Goal: Information Seeking & Learning: Learn about a topic

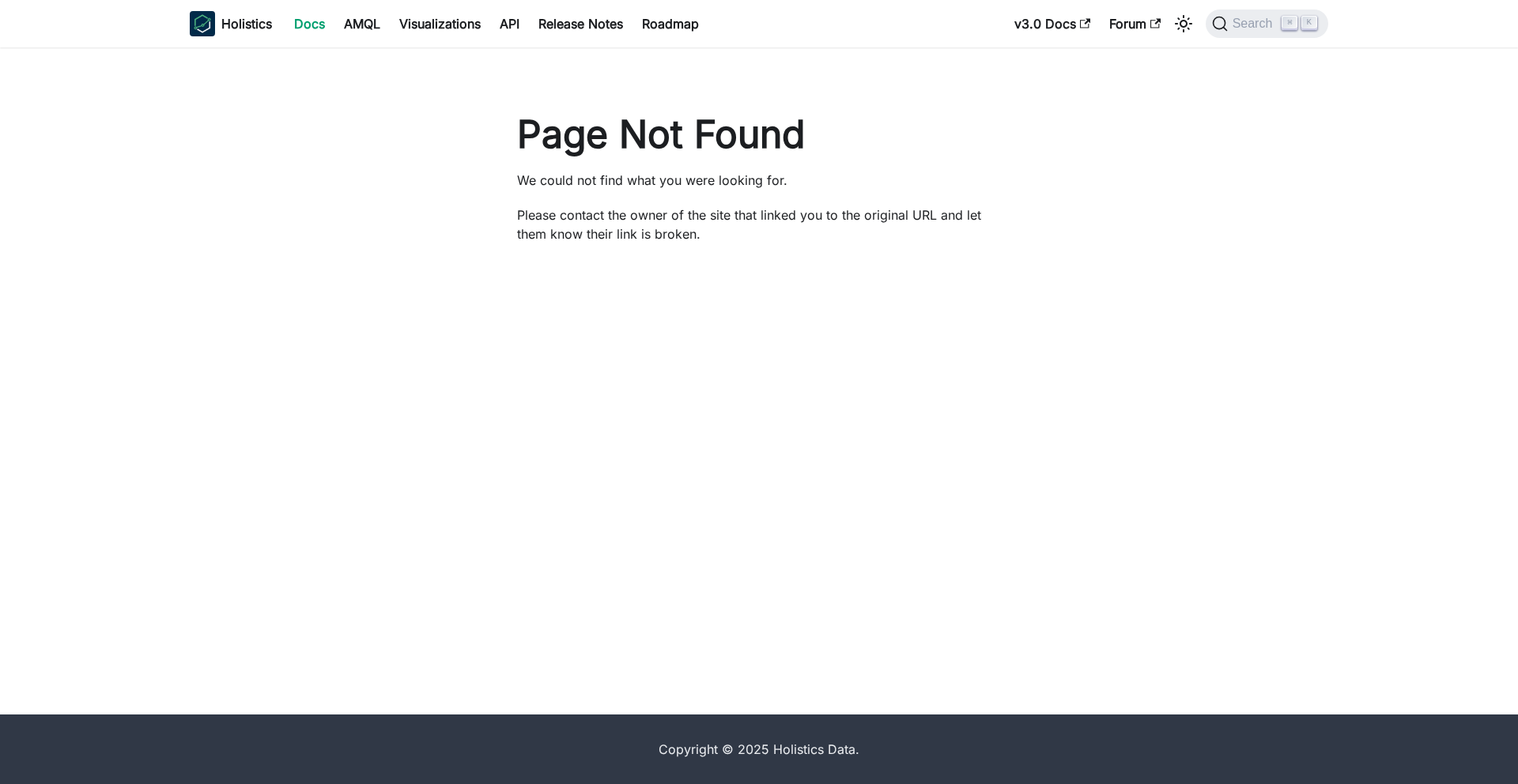
click at [307, 28] on link "Docs" at bounding box center [310, 23] width 50 height 25
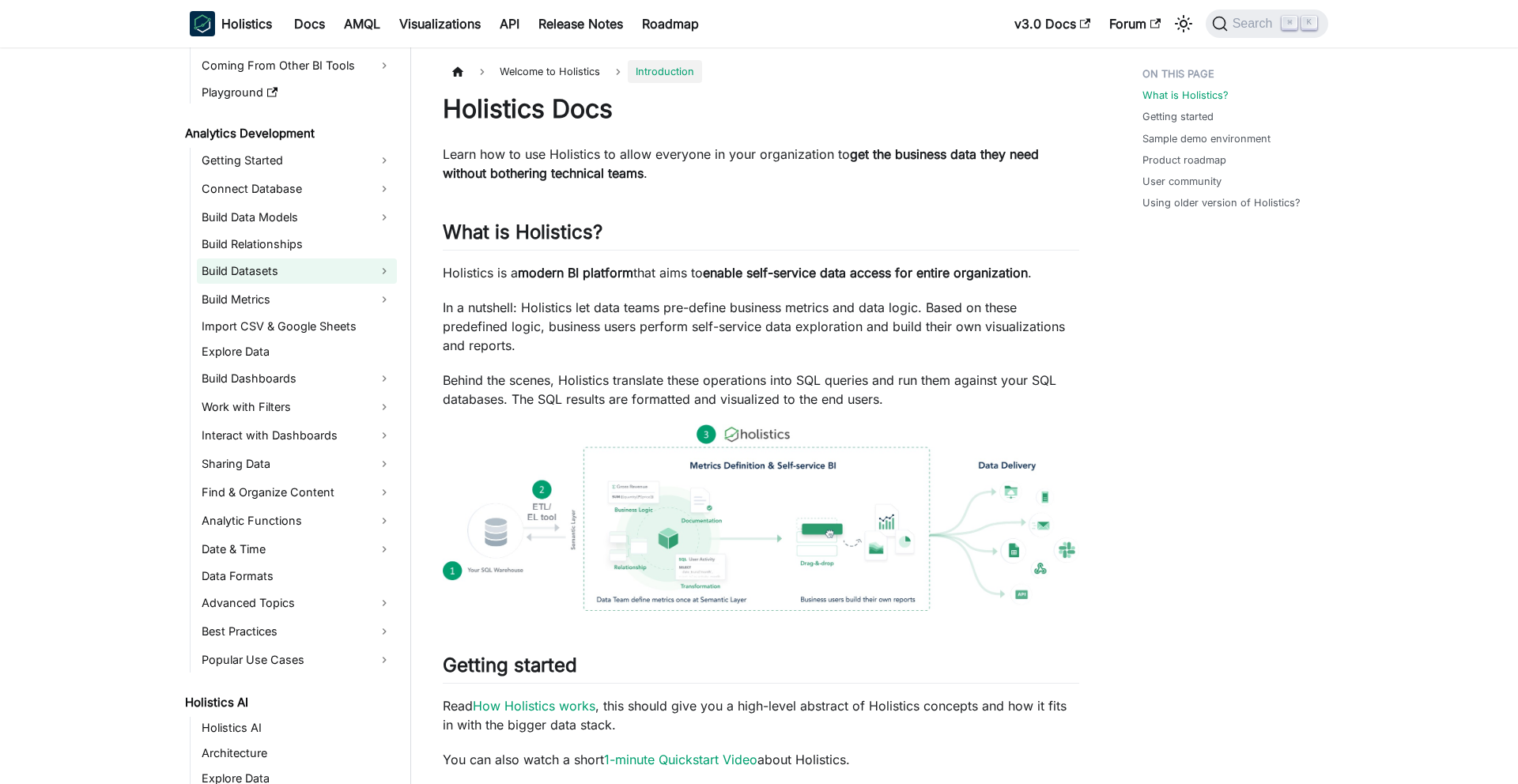
scroll to position [152, 0]
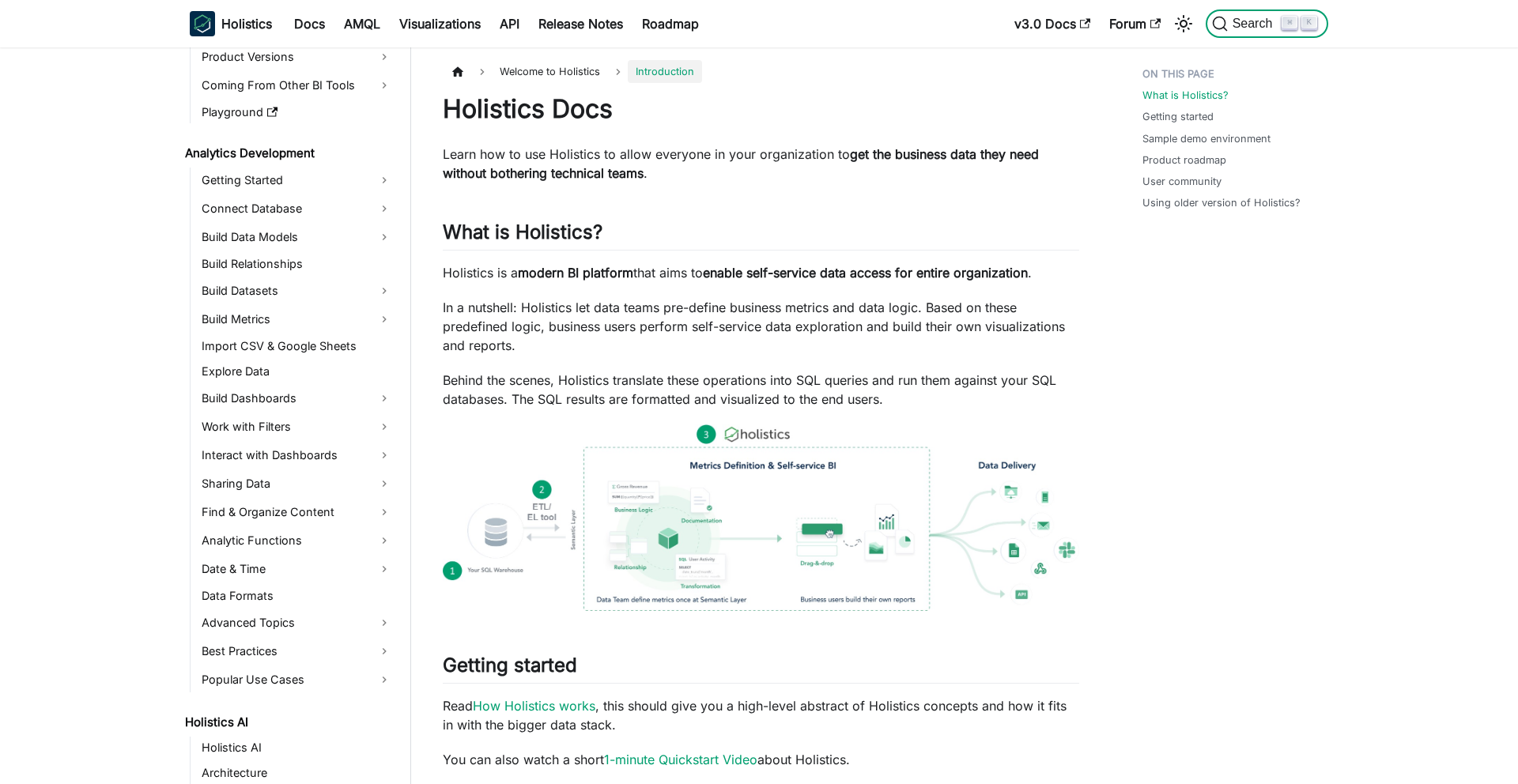
click at [1257, 24] on span "Search" at bounding box center [1255, 23] width 54 height 14
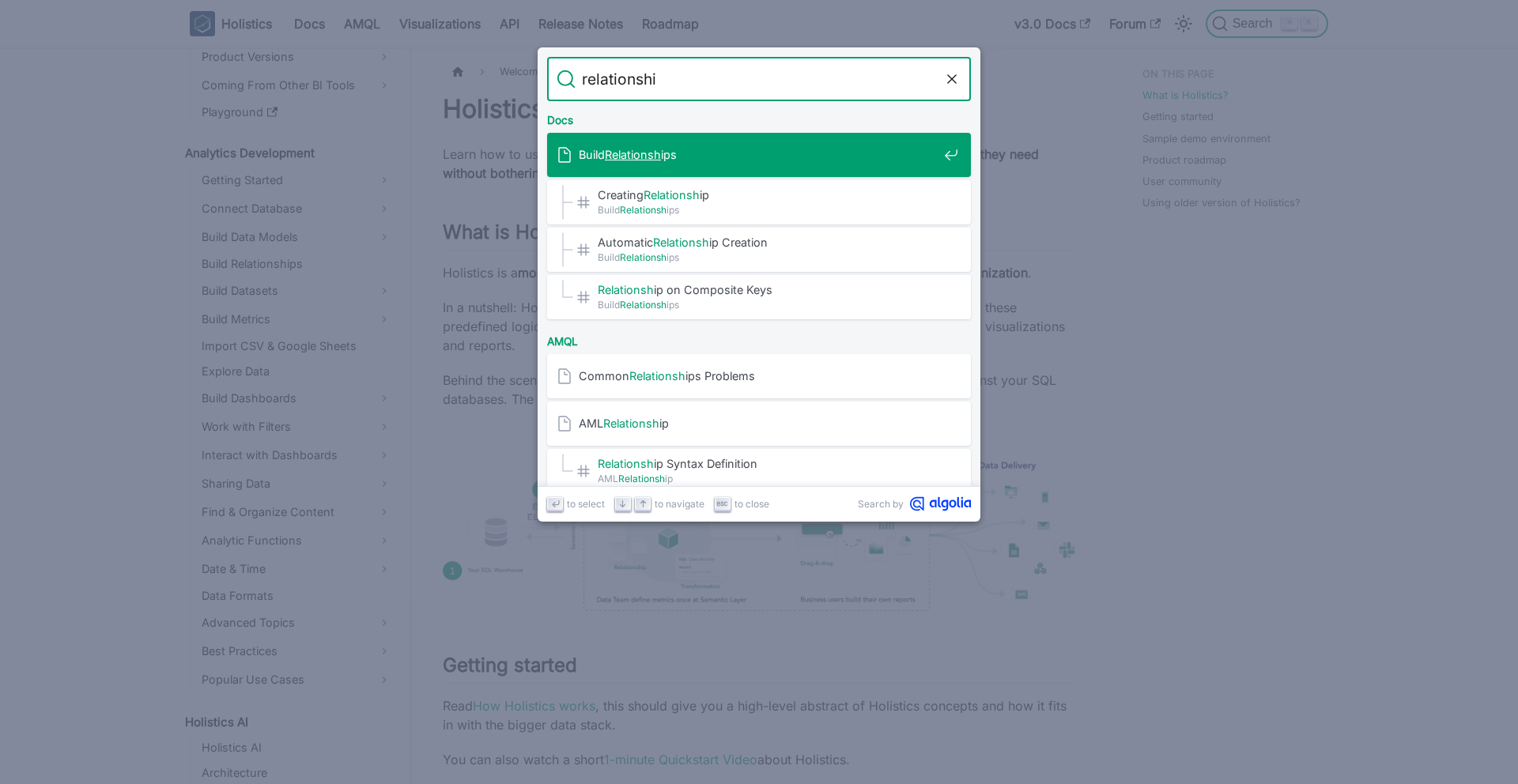
type input "relationship"
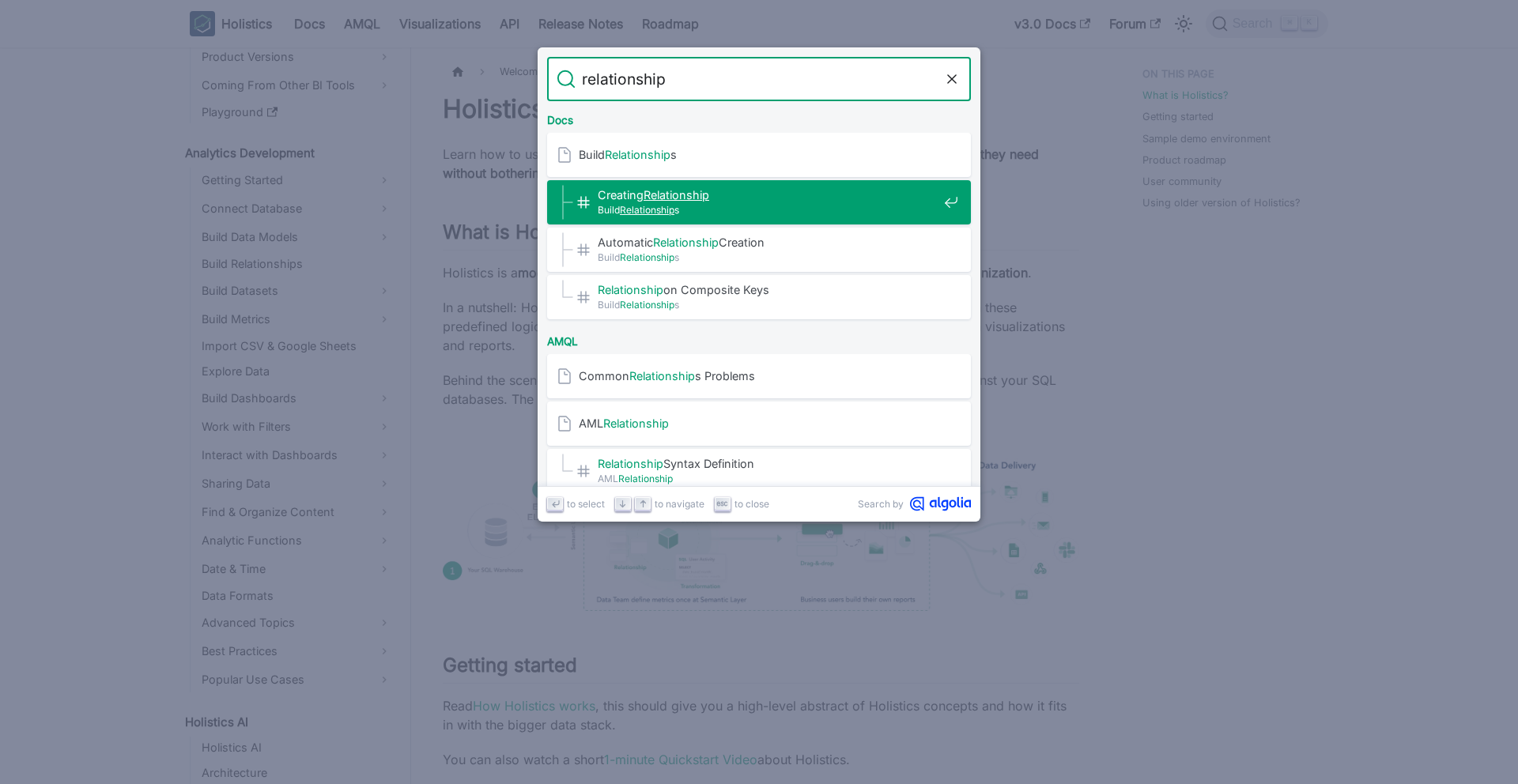
click at [731, 194] on span "Creating Relationship ​" at bounding box center [768, 195] width 340 height 15
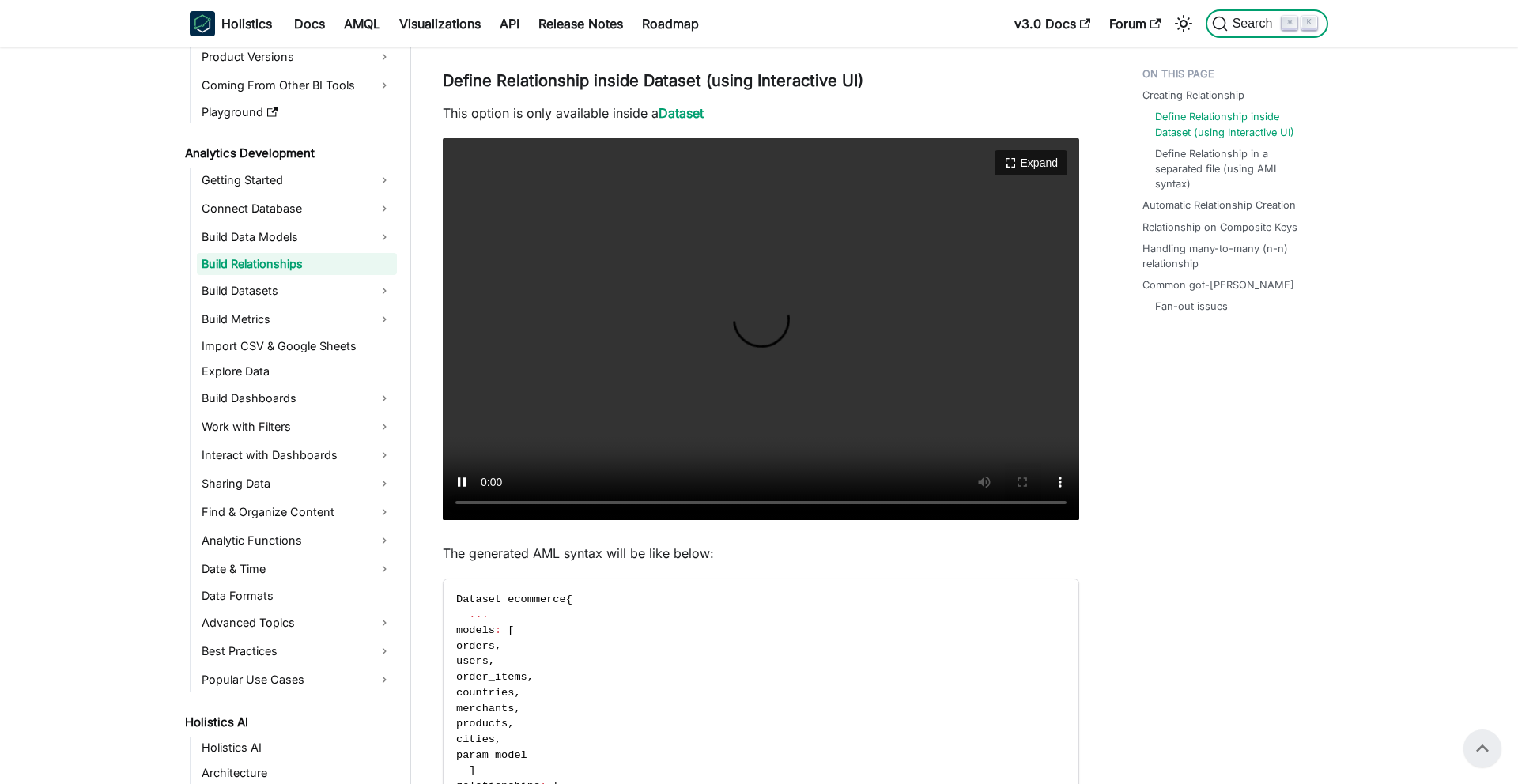
scroll to position [548, 0]
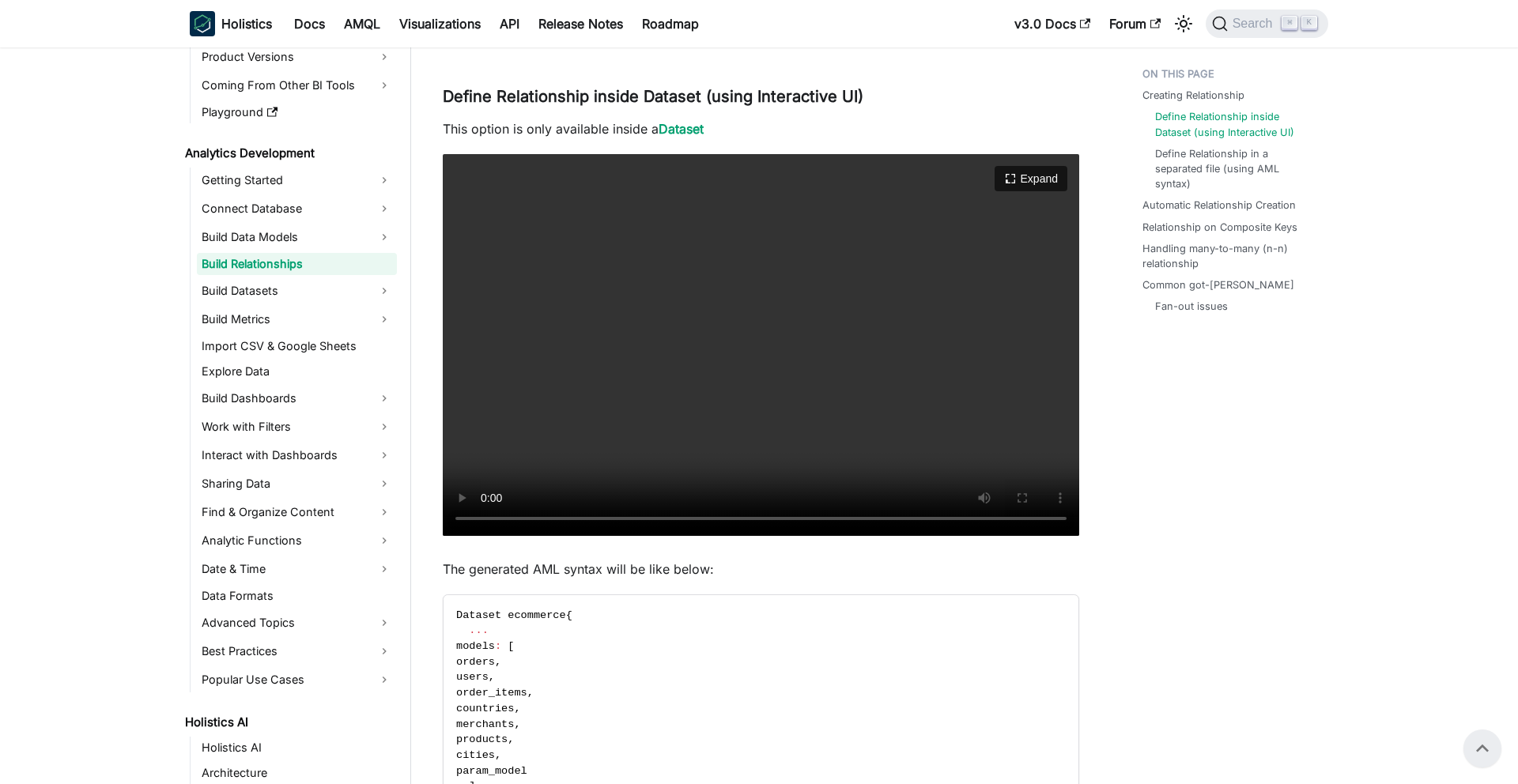
click at [789, 373] on video "Your browser does not support embedding video, but you can download it ." at bounding box center [761, 345] width 637 height 382
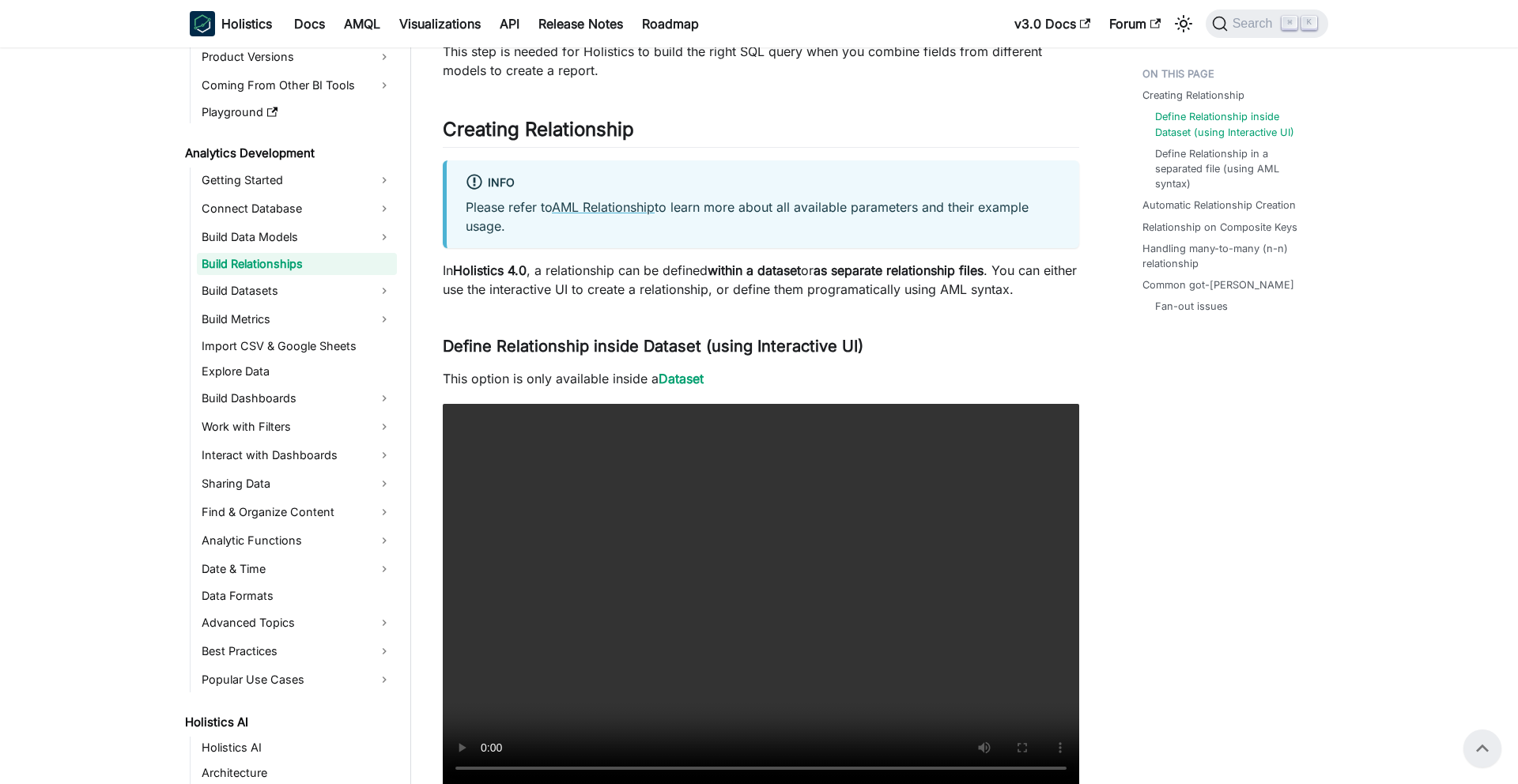
scroll to position [0, 0]
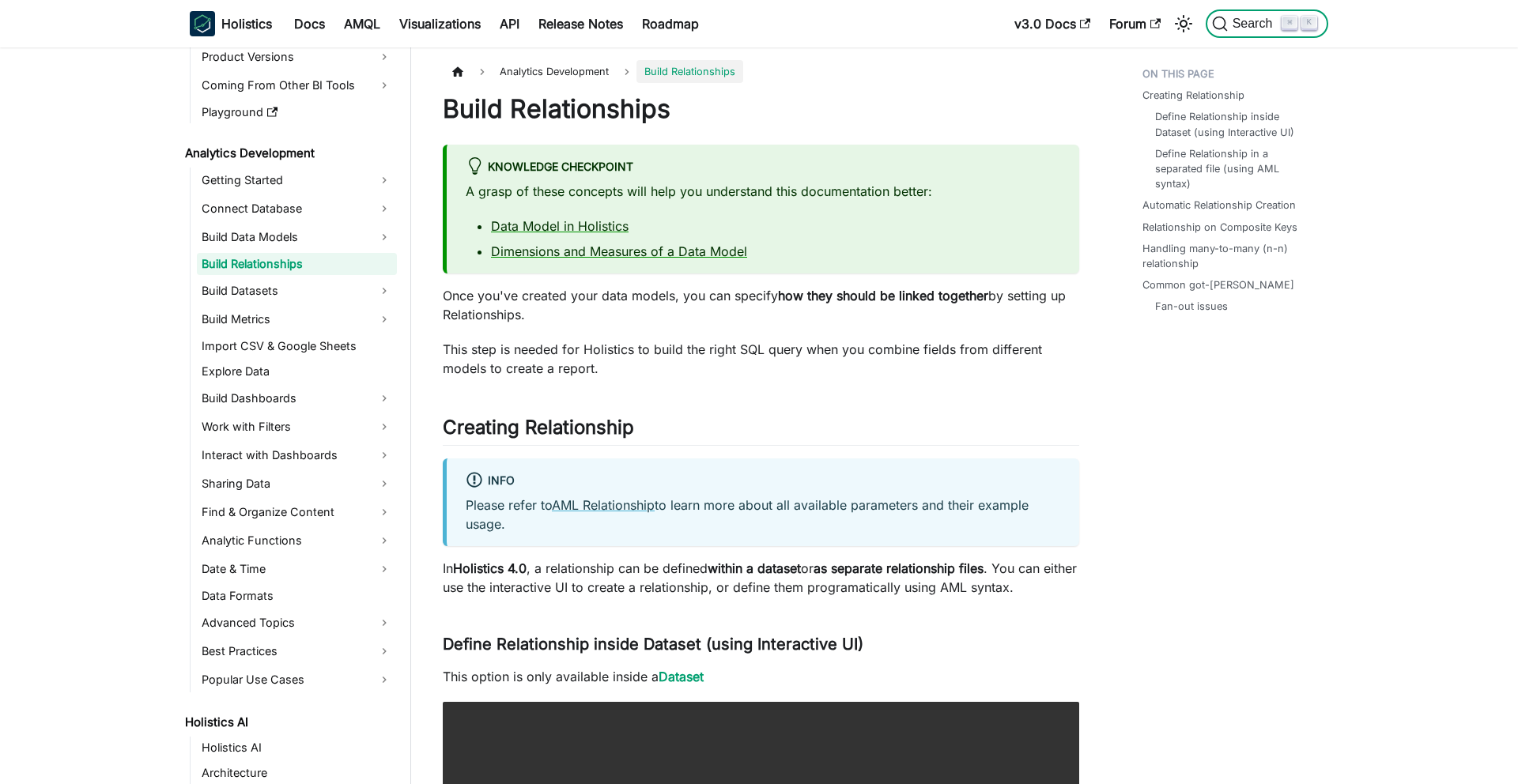
click at [1228, 33] on button "Search ⌘ K" at bounding box center [1267, 23] width 123 height 28
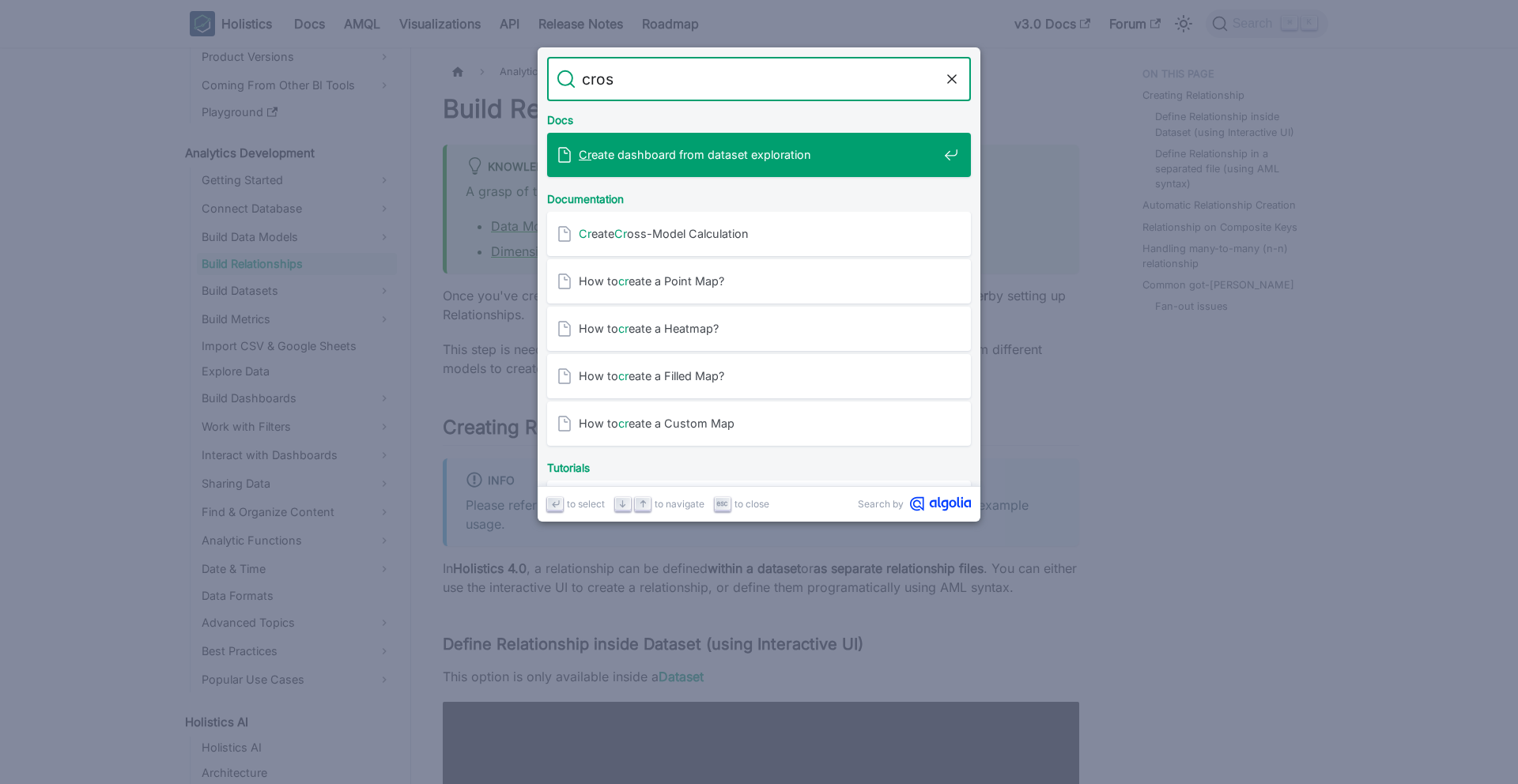
type input "cross"
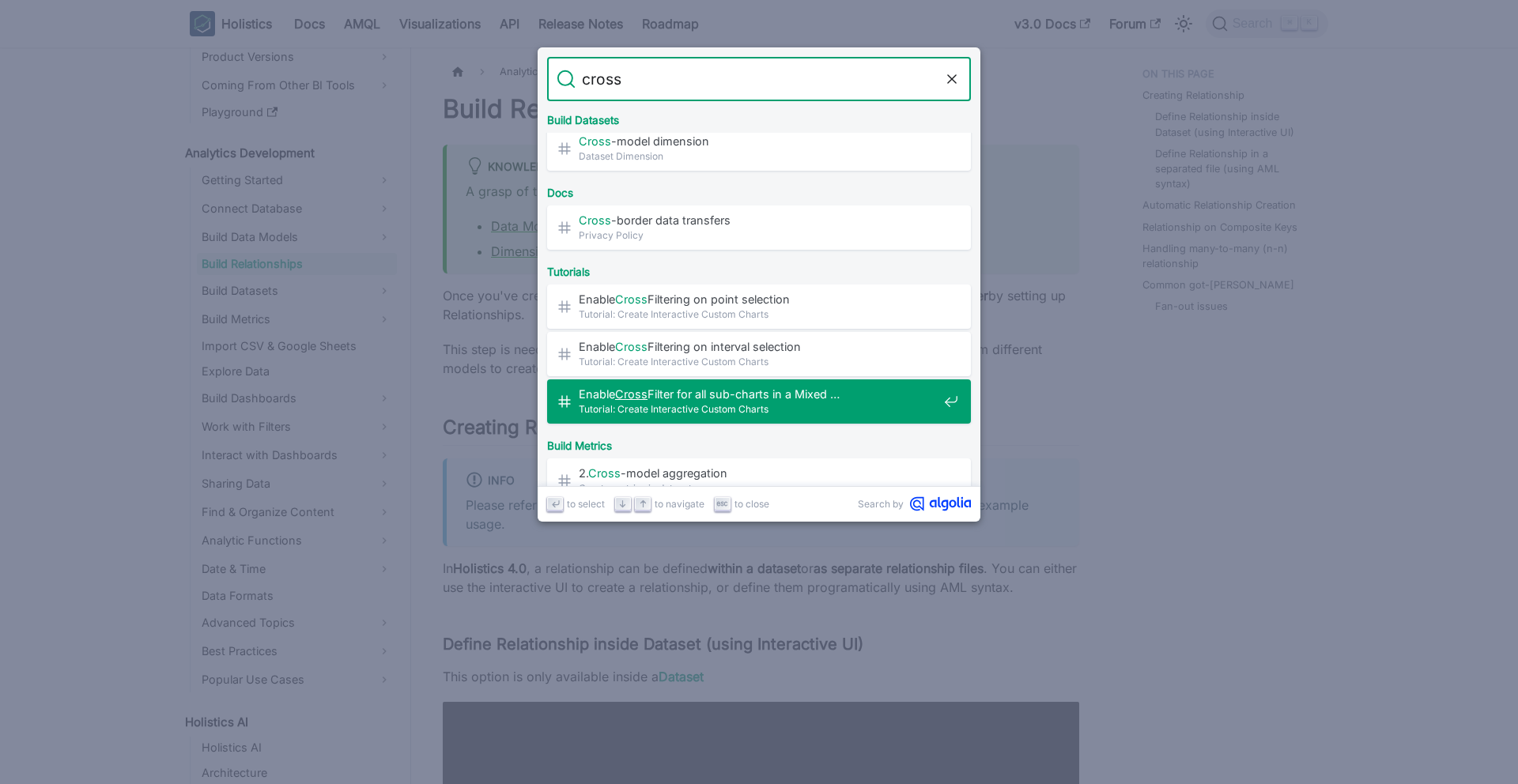
scroll to position [718, 0]
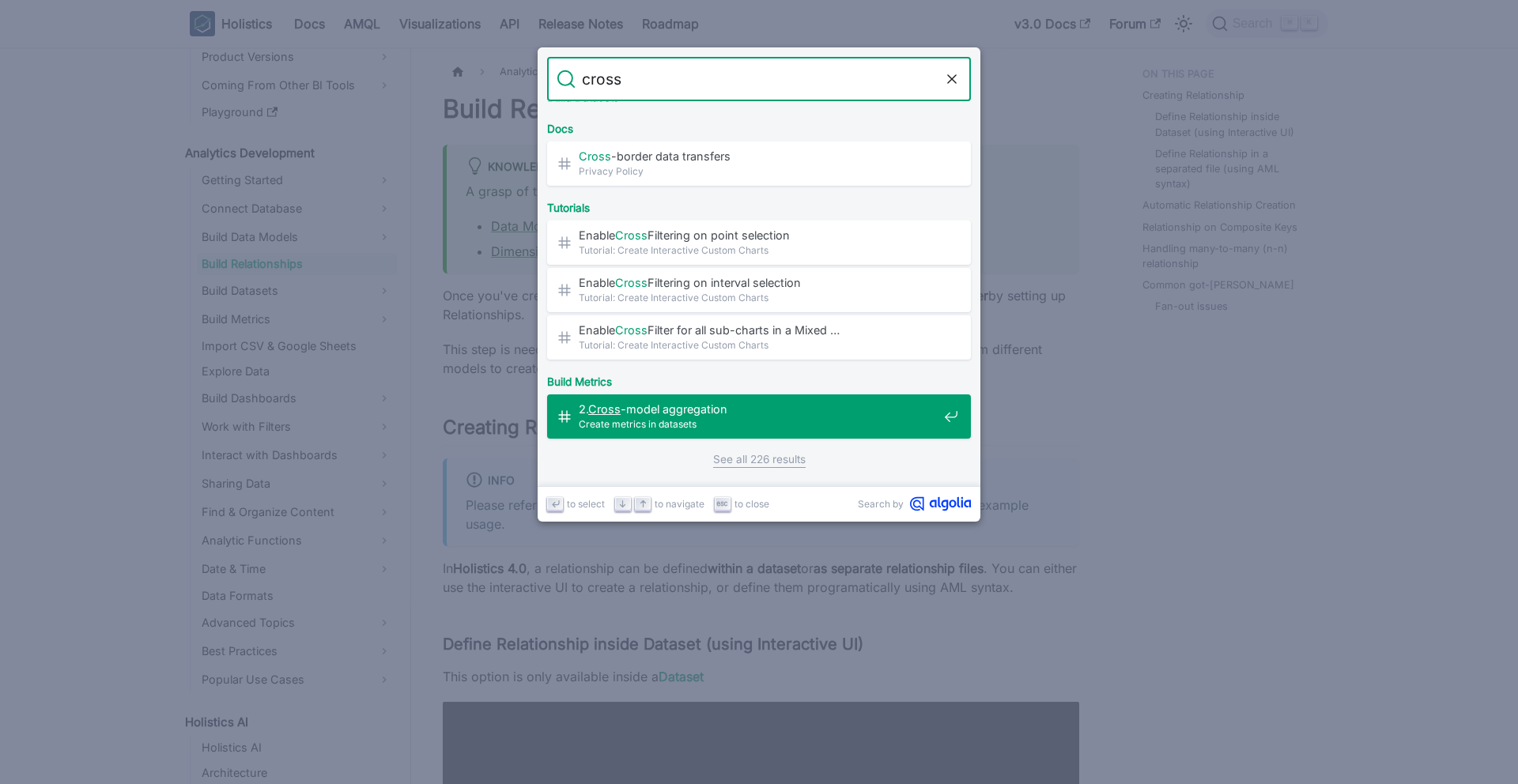
click at [688, 419] on span "Create metrics in datasets" at bounding box center [759, 424] width 359 height 15
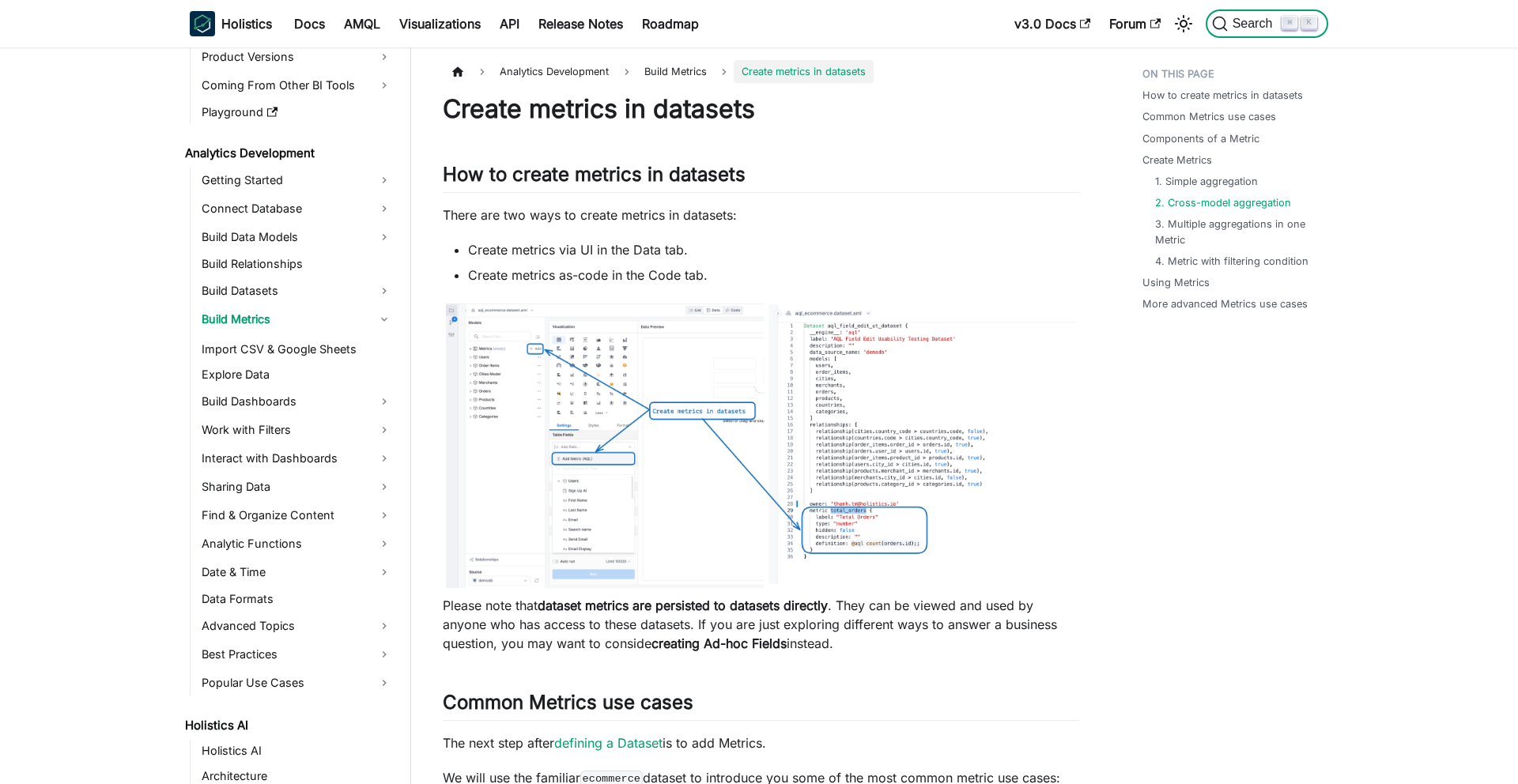
scroll to position [2164, 0]
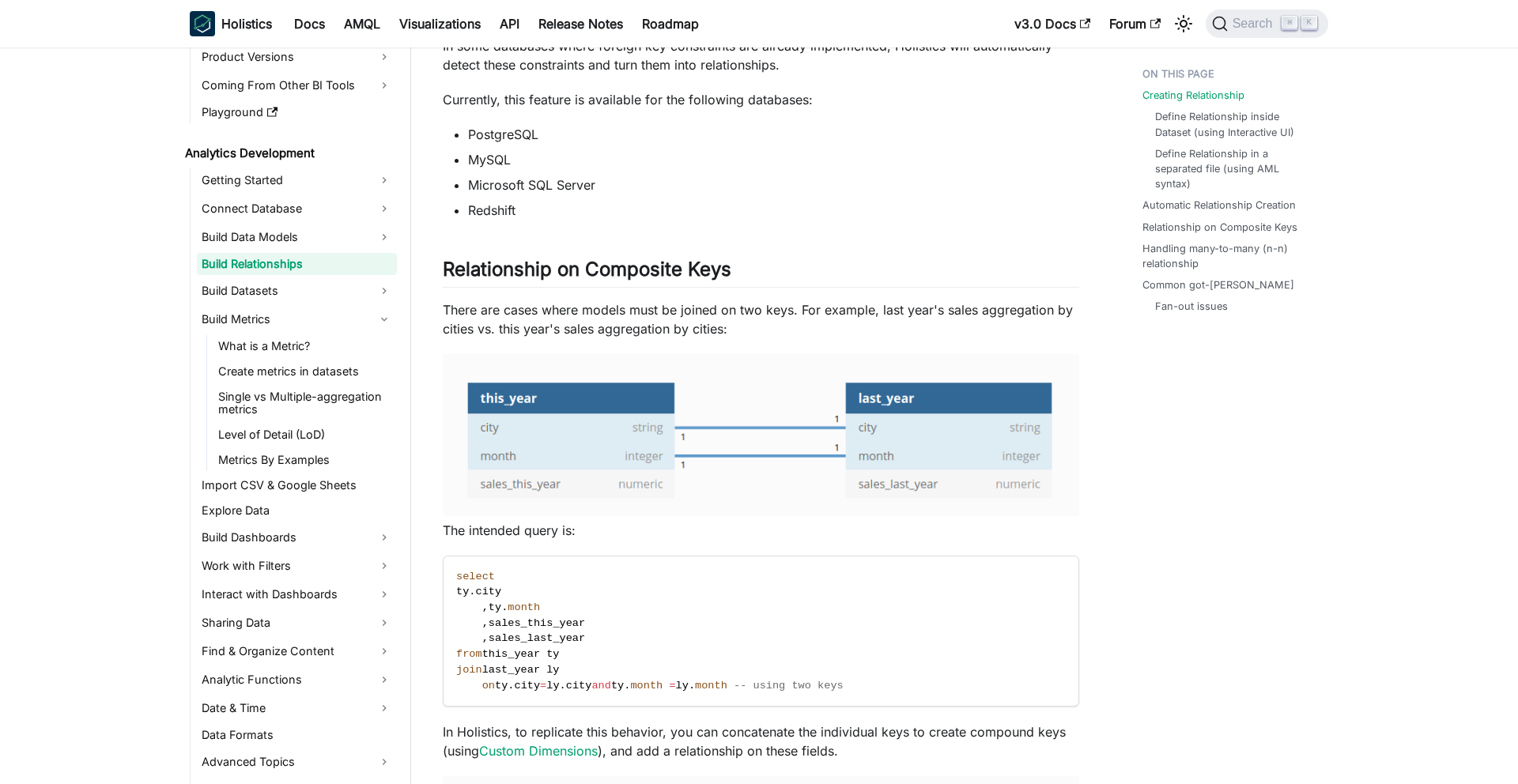
scroll to position [361, 0]
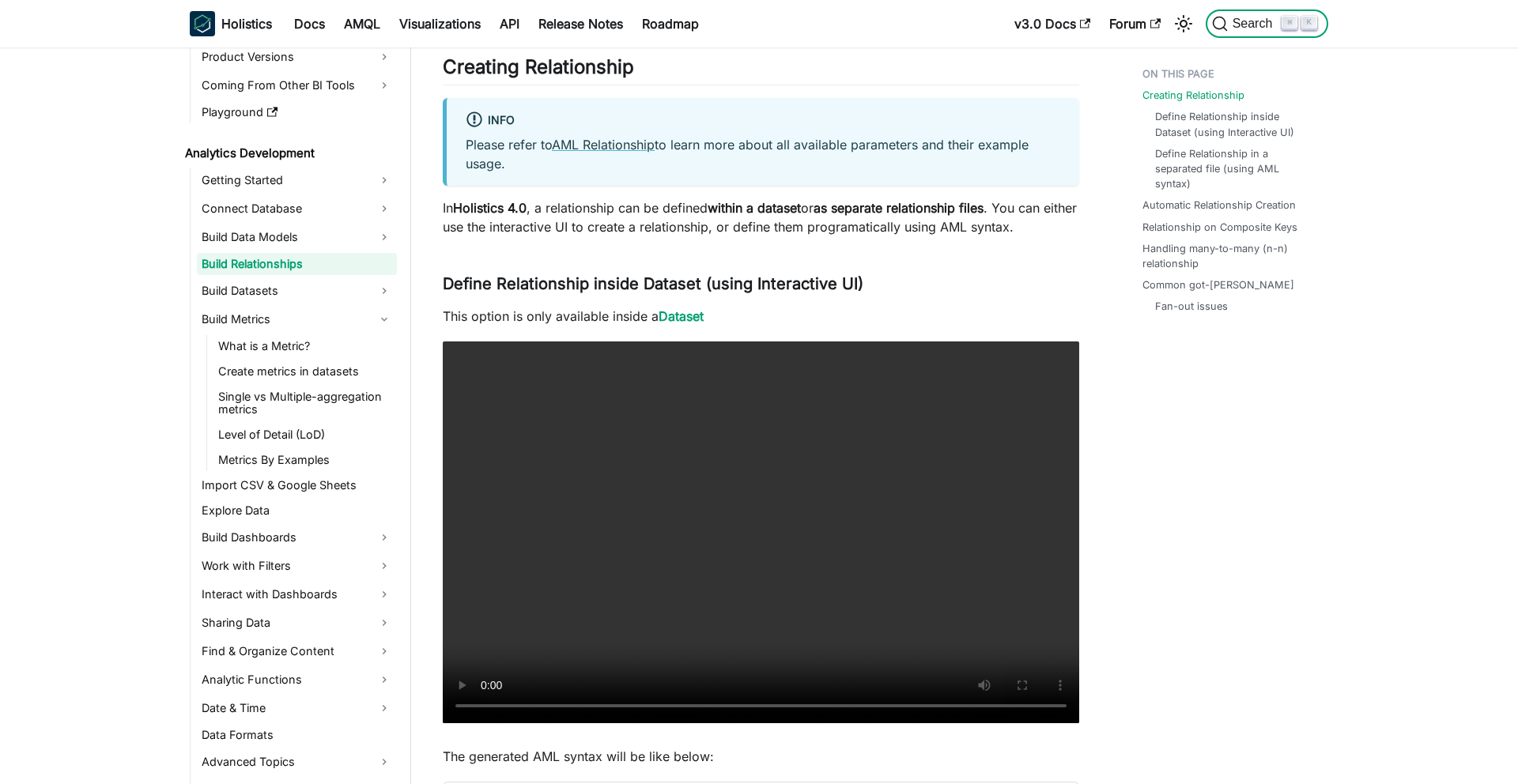
click at [1267, 33] on button "Search ⌘ K" at bounding box center [1267, 23] width 123 height 28
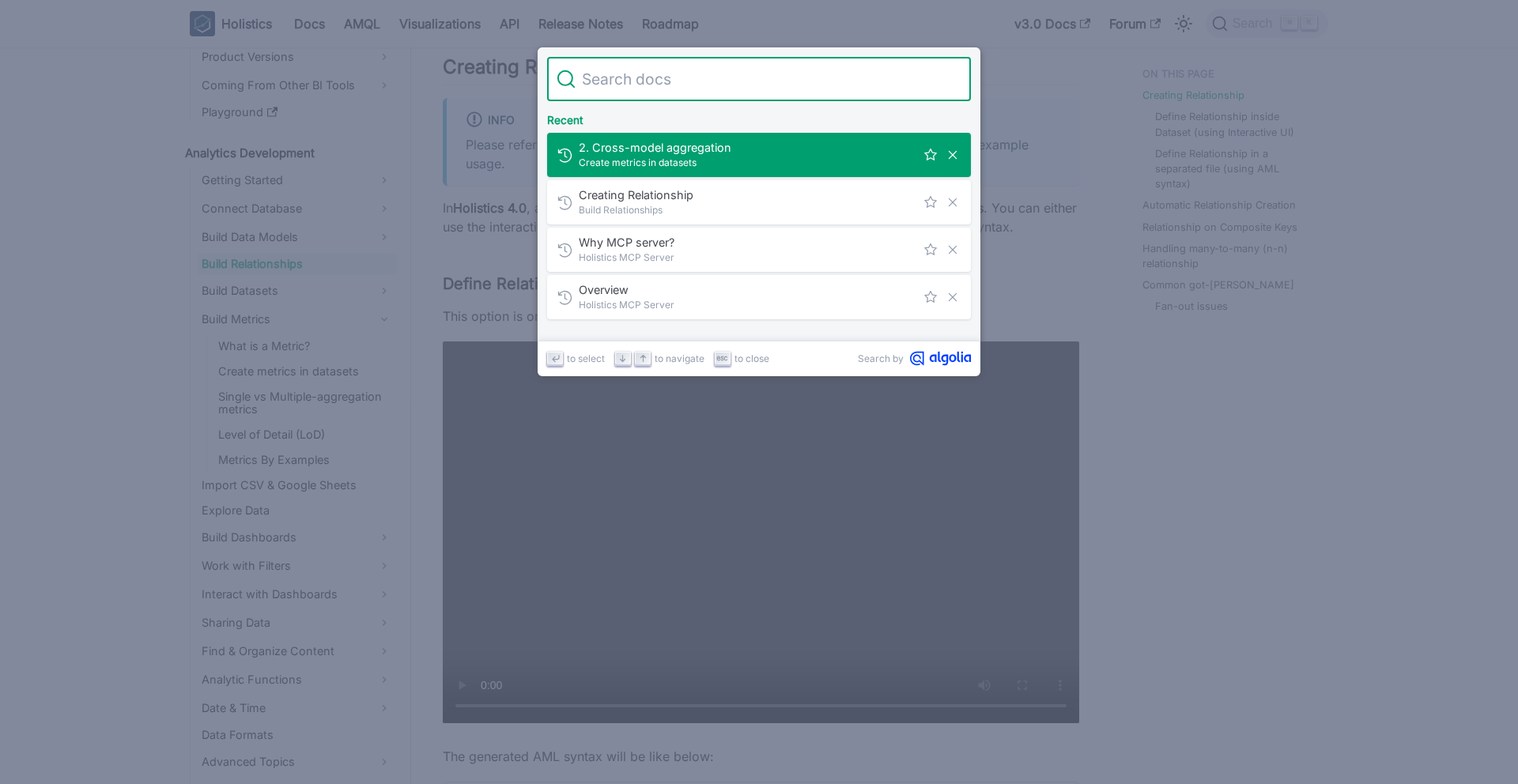
click at [809, 70] on input "Search" at bounding box center [769, 78] width 386 height 44
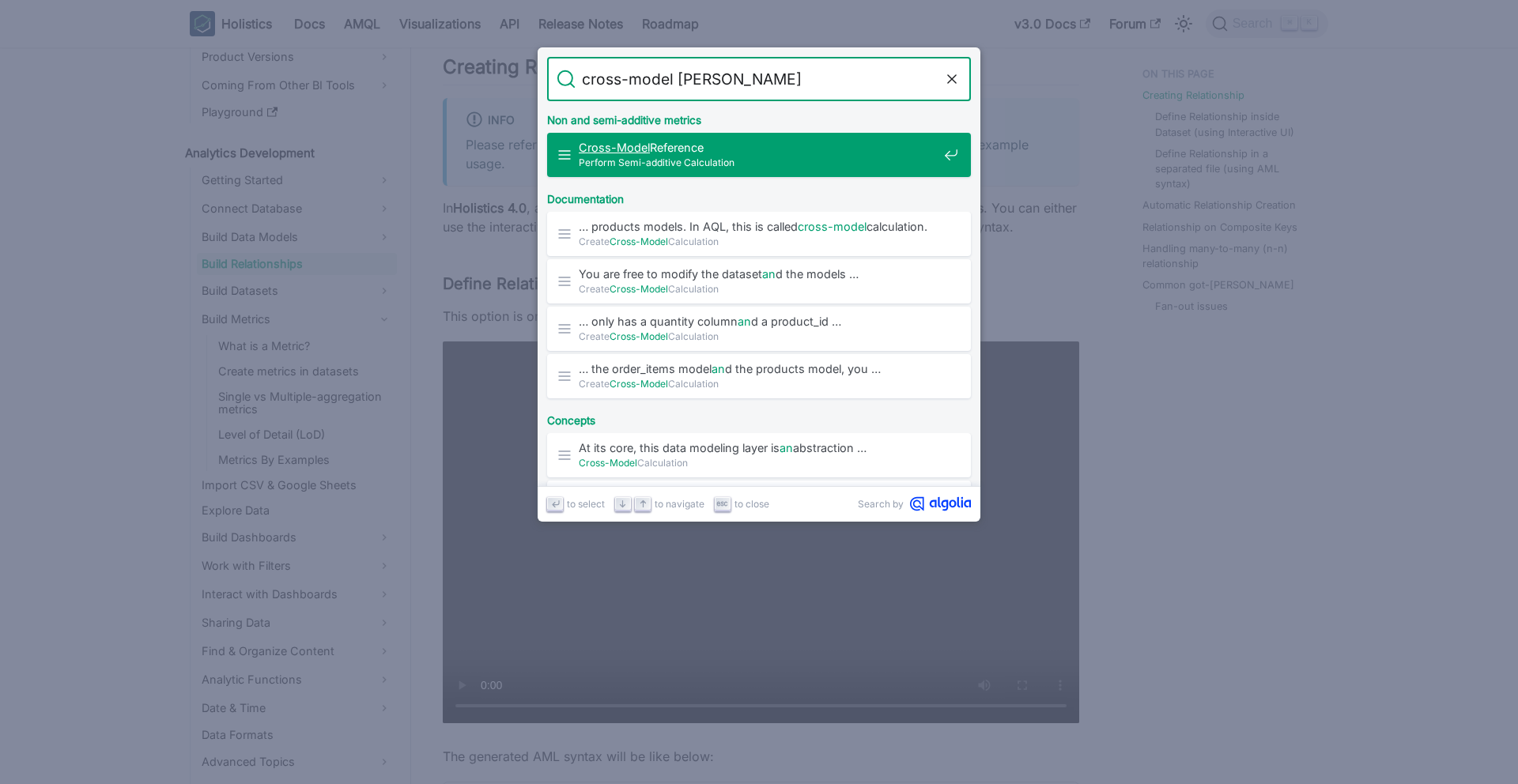
type input "cross-model anal"
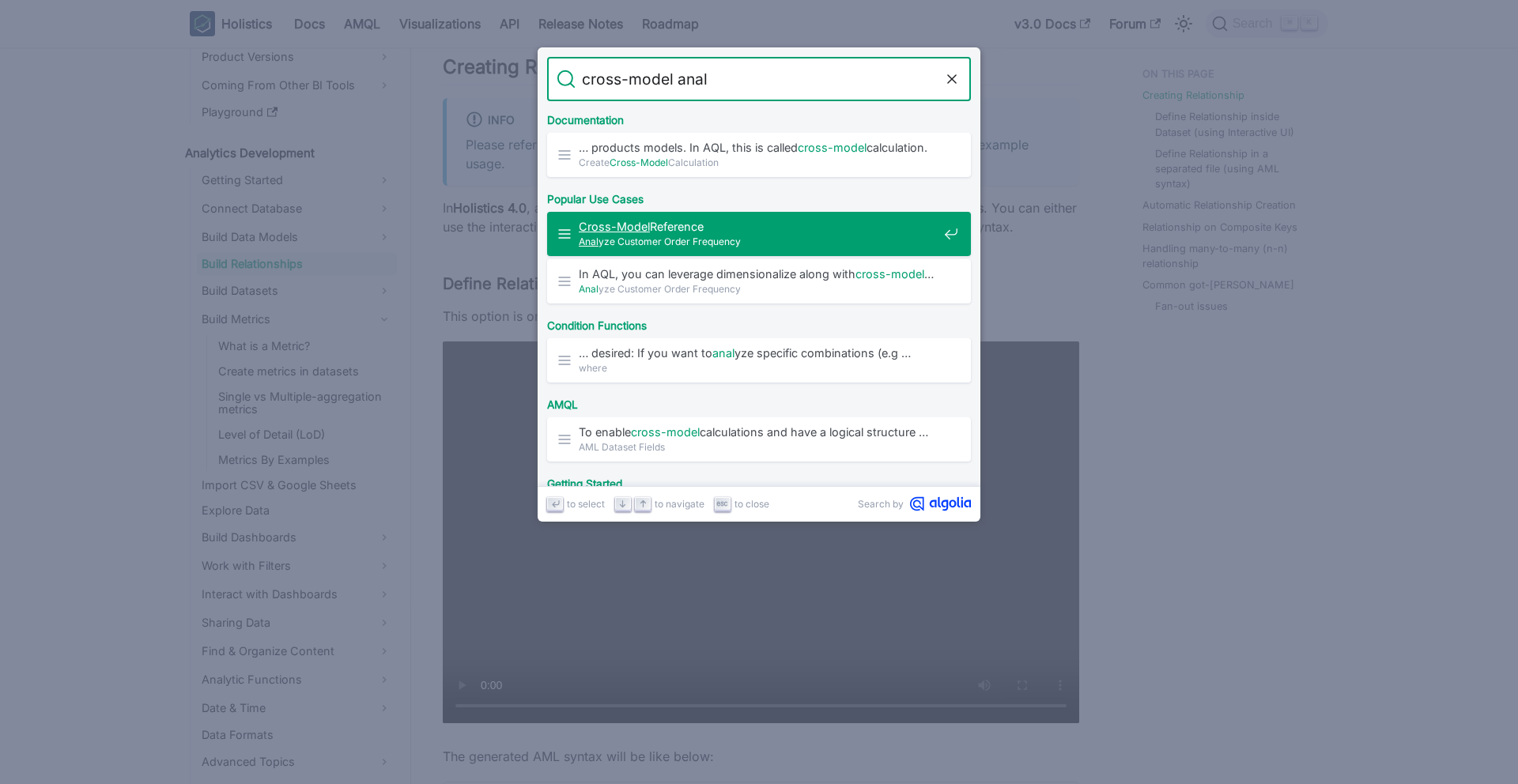
click at [702, 228] on span "Cross-Model Reference" at bounding box center [759, 226] width 359 height 15
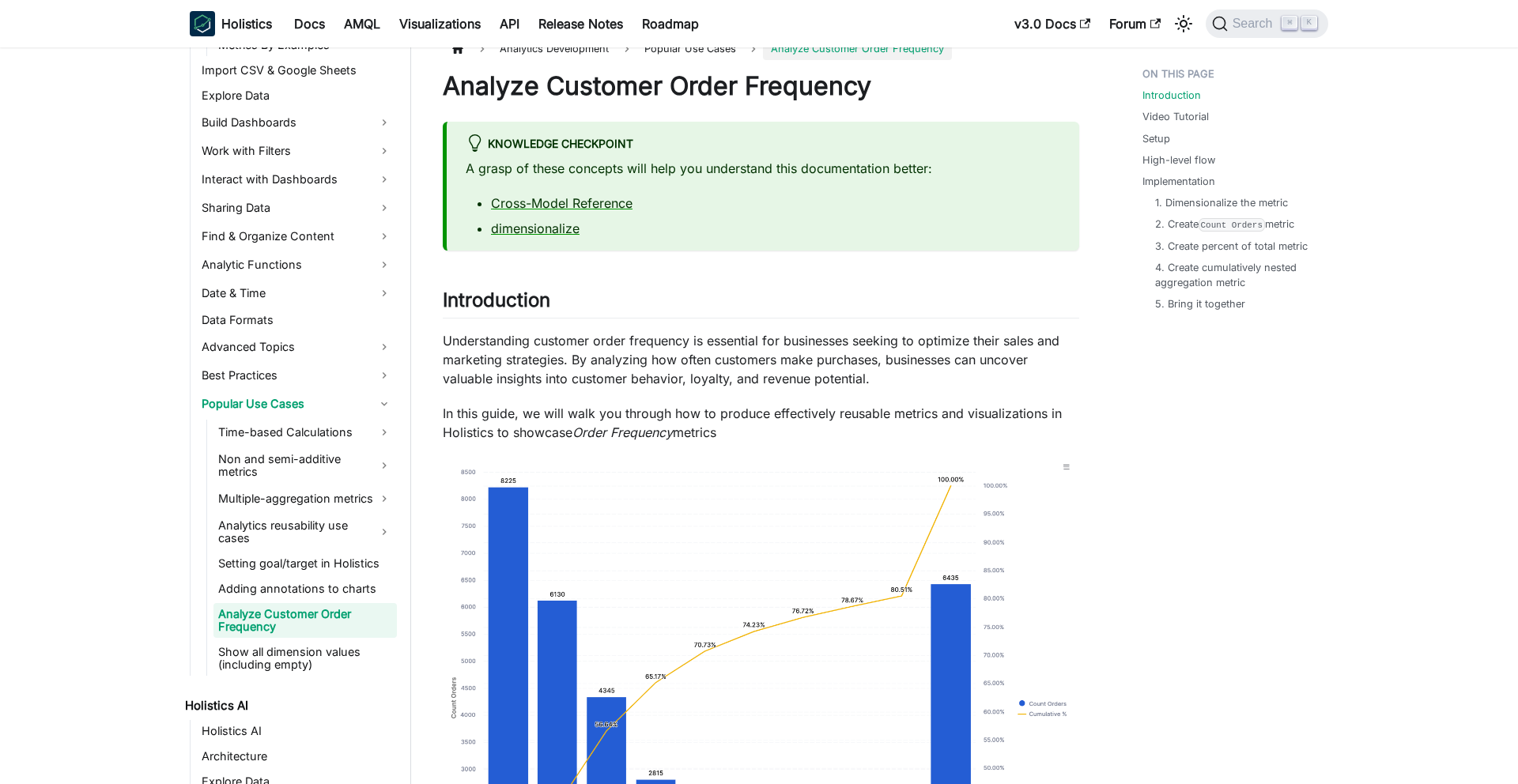
scroll to position [15, 0]
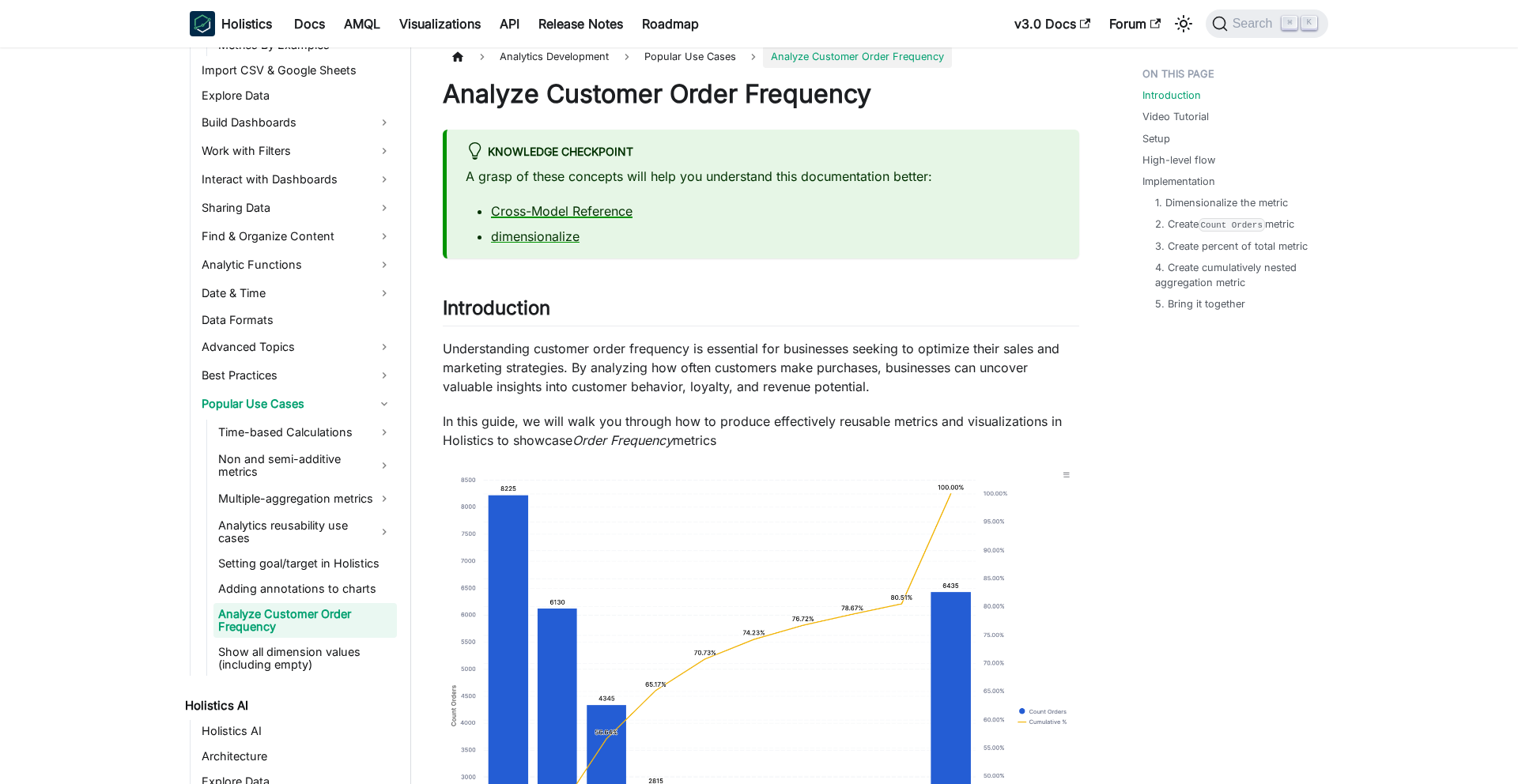
click at [590, 211] on link "Cross-Model Reference" at bounding box center [561, 210] width 141 height 16
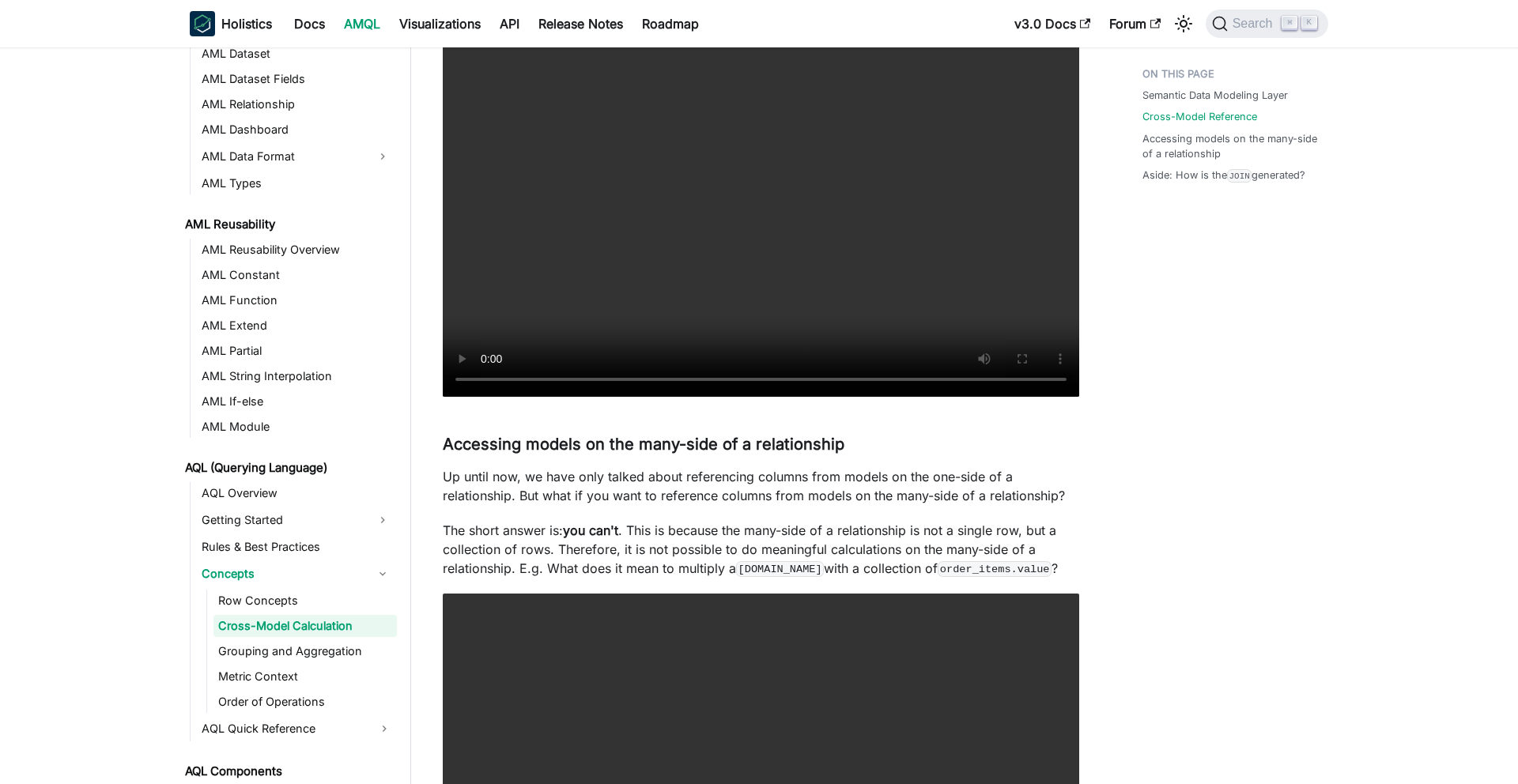
scroll to position [2282, 0]
